Goal: Understand site structure: Understand site structure

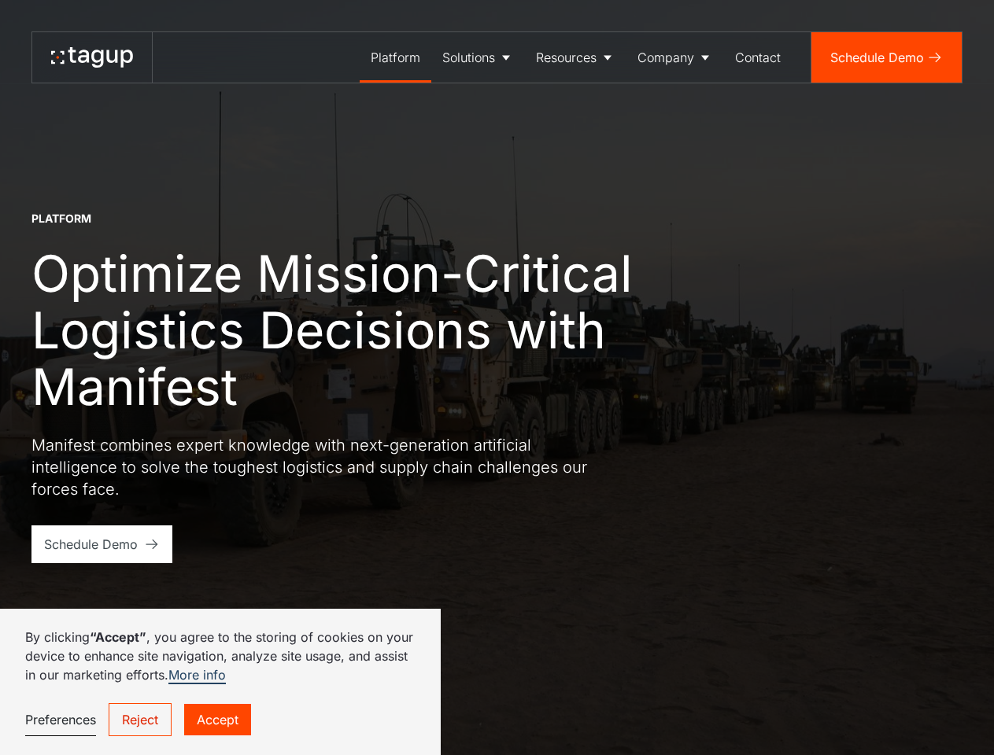
click at [496, 378] on h1 "Optimize Mission-Critical Logistics Decisions with Manifest" at bounding box center [361, 330] width 661 height 170
click at [478, 57] on div "Solutions" at bounding box center [468, 57] width 53 height 19
click at [575, 57] on div "Resources" at bounding box center [566, 57] width 61 height 19
click at [675, 57] on div "Company" at bounding box center [665, 57] width 57 height 19
click at [60, 720] on link "Preferences" at bounding box center [60, 720] width 71 height 32
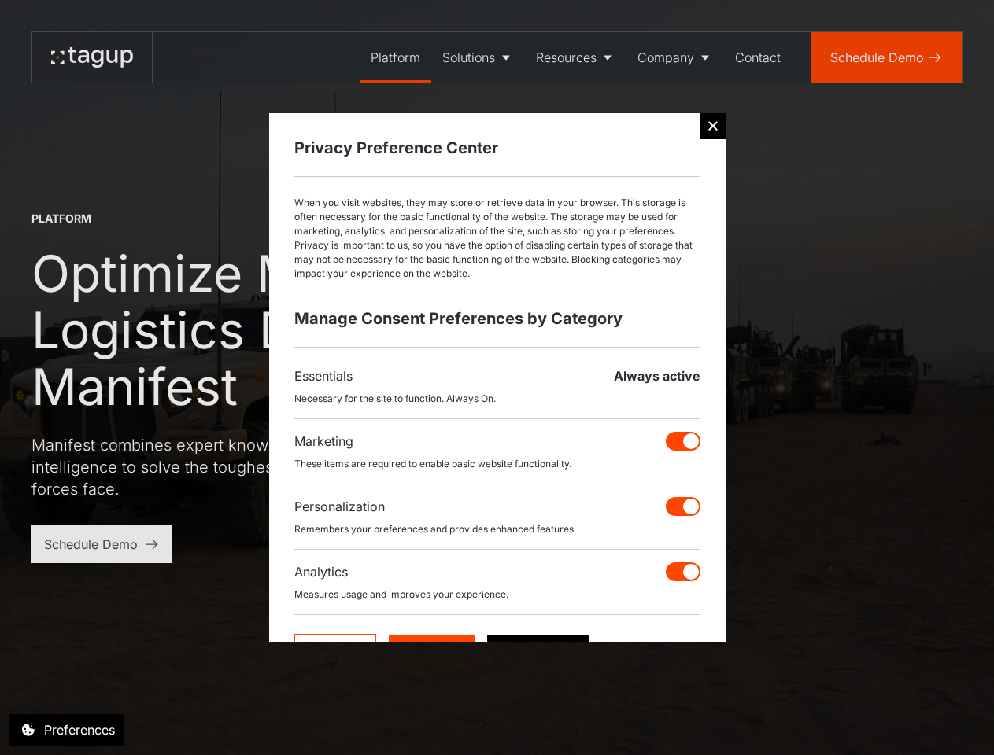
click at [139, 720] on div at bounding box center [497, 377] width 994 height 755
click at [216, 720] on div at bounding box center [497, 377] width 994 height 755
click at [150, 754] on html "Platform Solutions Solutions Defense Enterprise Resources Resource Library News…" at bounding box center [497, 377] width 994 height 755
